Goal: Find specific page/section: Find specific page/section

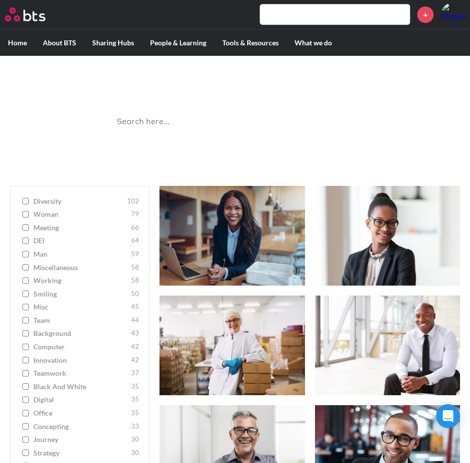
click at [215, 122] on input "search" at bounding box center [235, 122] width 249 height 26
type input "g"
type input "o"
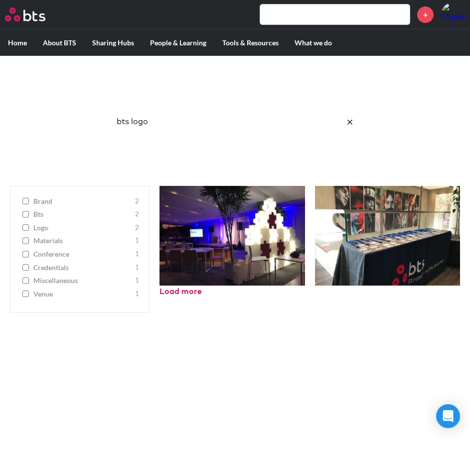
type input "bts logo"
click at [27, 229] on input "logo 2" at bounding box center [25, 227] width 6 height 7
click at [33, 202] on label "logo 2" at bounding box center [79, 201] width 119 height 10
click at [29, 202] on input "logo 2" at bounding box center [25, 201] width 6 height 7
checkbox input "false"
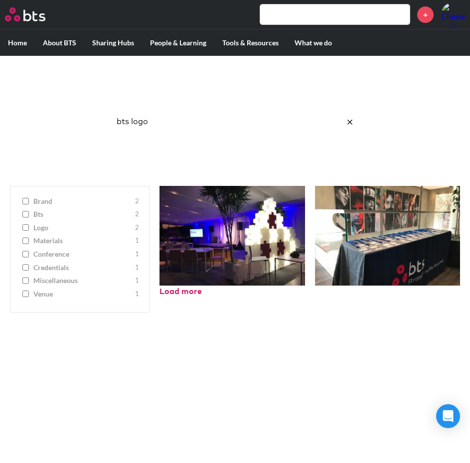
click at [148, 123] on input "bts logo" at bounding box center [235, 122] width 249 height 26
drag, startPoint x: 130, startPoint y: 121, endPoint x: 61, endPoint y: 128, distance: 69.2
click at [61, 128] on div "Image Gallery Best reusable photos in one place bts logo Ask a Question/Provide…" at bounding box center [235, 116] width 470 height 120
type input "logo"
click button "submit" at bounding box center [0, 0] width 0 height 0
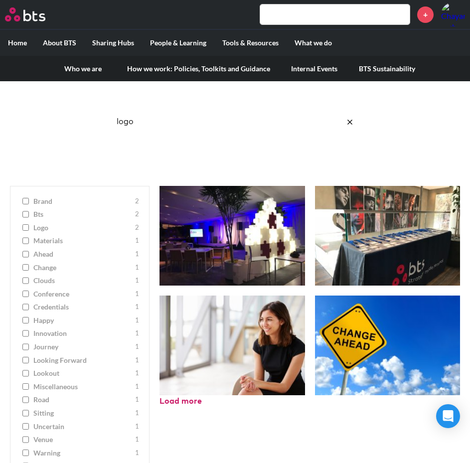
click at [56, 42] on label "About BTS" at bounding box center [59, 43] width 49 height 26
click at [0, 0] on input "About BTS" at bounding box center [0, 0] width 0 height 0
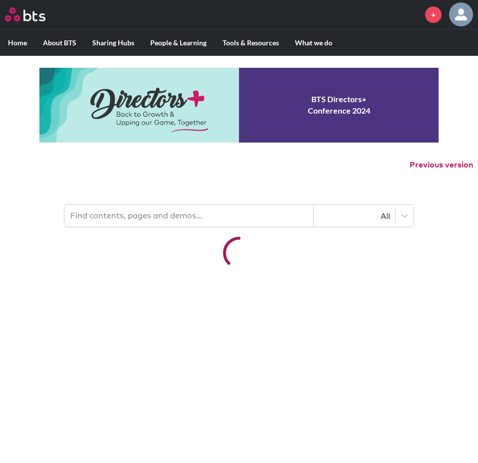
click at [188, 218] on input "text" at bounding box center [188, 216] width 249 height 22
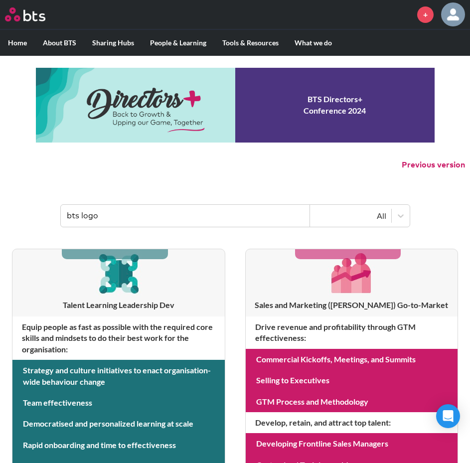
type input "bts logo"
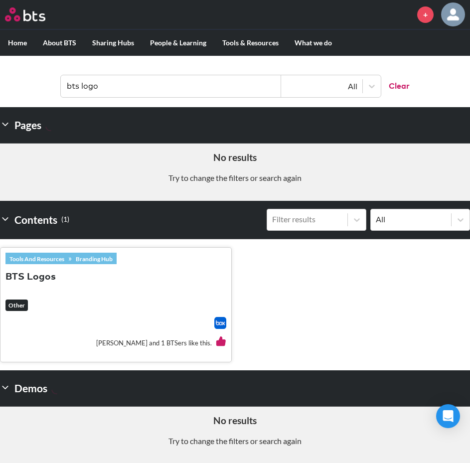
scroll to position [130, 0]
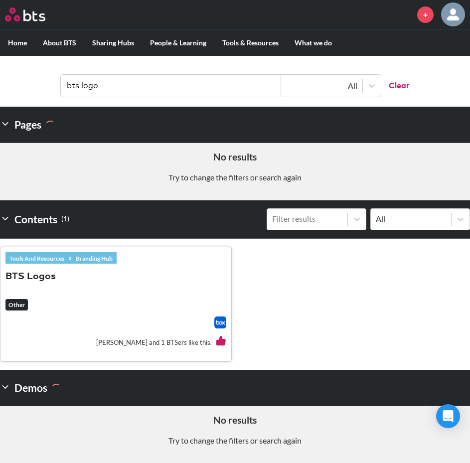
click at [53, 290] on h3 "BTS Logos" at bounding box center [115, 281] width 221 height 23
click at [38, 273] on button "BTS Logos" at bounding box center [30, 276] width 50 height 13
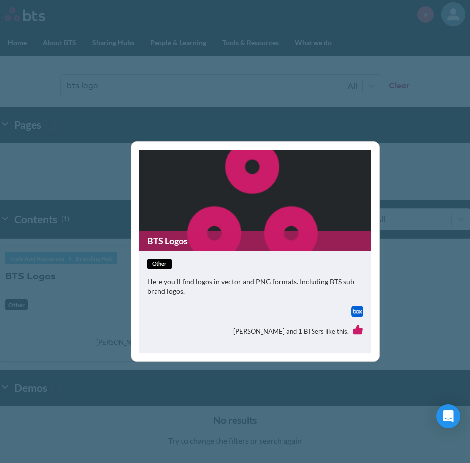
click at [243, 166] on figure "BTS Logos" at bounding box center [255, 200] width 232 height 101
click at [178, 249] on link "BTS Logos" at bounding box center [255, 240] width 232 height 19
